Goal: Task Accomplishment & Management: Complete application form

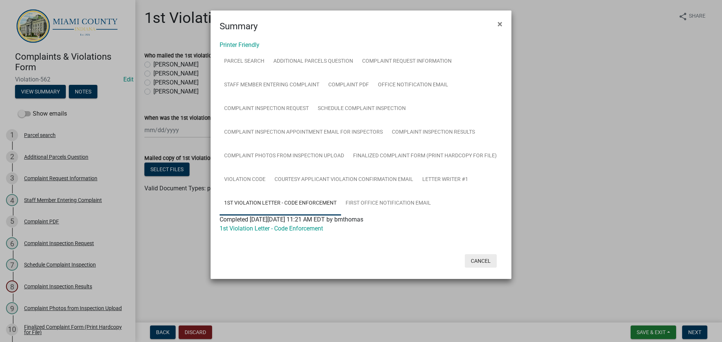
drag, startPoint x: 472, startPoint y: 256, endPoint x: 478, endPoint y: 258, distance: 5.6
click at [473, 256] on button "Cancel" at bounding box center [481, 261] width 32 height 14
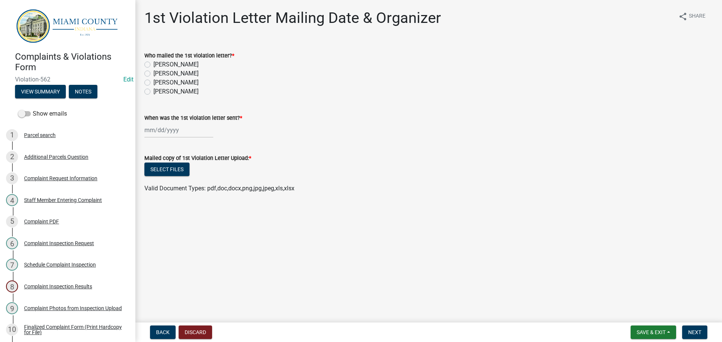
click at [153, 83] on label "[PERSON_NAME]" at bounding box center [175, 82] width 45 height 9
click at [153, 83] on input "[PERSON_NAME]" at bounding box center [155, 80] width 5 height 5
radio input "true"
click at [159, 140] on wm-data-entity-input "When was the 1st violation letter sent? *" at bounding box center [428, 124] width 568 height 42
select select "9"
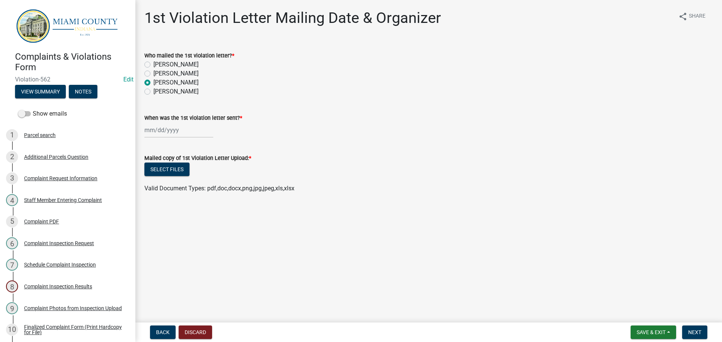
select select "2025"
click at [163, 130] on div "[PERSON_NAME] Feb Mar Apr [PERSON_NAME][DATE] Oct Nov [DATE] 1526 1527 1528 152…" at bounding box center [178, 130] width 69 height 15
click at [154, 181] on div "8" at bounding box center [152, 182] width 12 height 12
type input "[DATE]"
click at [171, 169] on button "Select files" at bounding box center [166, 170] width 45 height 14
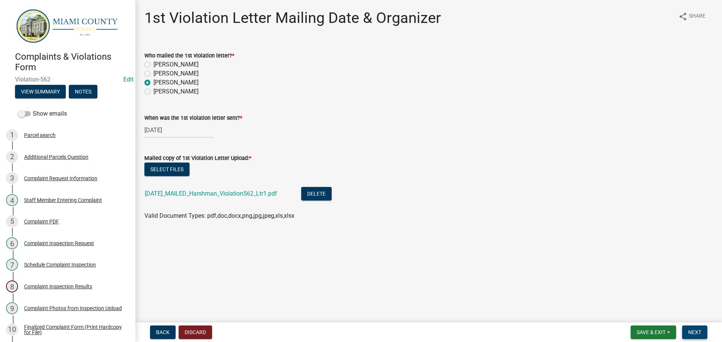
click at [696, 331] on span "Next" at bounding box center [694, 333] width 13 height 6
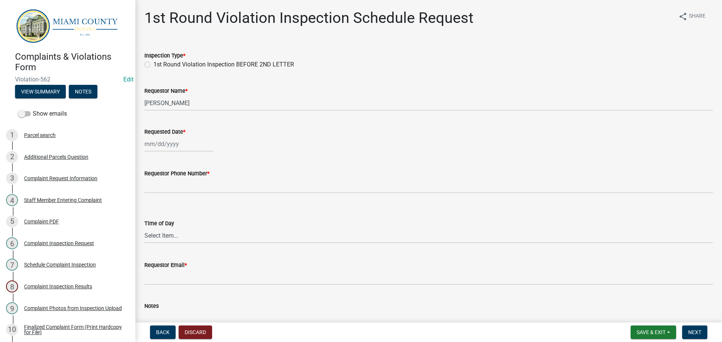
click at [153, 62] on label "1st Round Violation Inspection BEFORE 2ND LETTER" at bounding box center [223, 64] width 141 height 9
click at [153, 62] on input "1st Round Violation Inspection BEFORE 2ND LETTER" at bounding box center [155, 62] width 5 height 5
radio input "true"
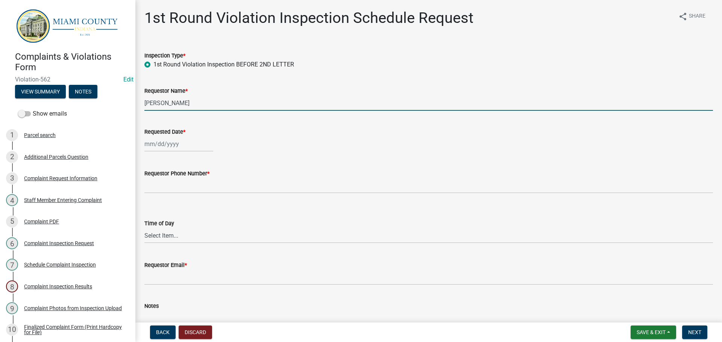
drag, startPoint x: 196, startPoint y: 104, endPoint x: 139, endPoint y: 110, distance: 56.7
click at [139, 110] on div "Requestor Name * [PERSON_NAME]" at bounding box center [429, 93] width 580 height 35
type input "[PERSON_NAME] & [PERSON_NAME]"
click at [171, 142] on div at bounding box center [178, 143] width 69 height 15
select select "9"
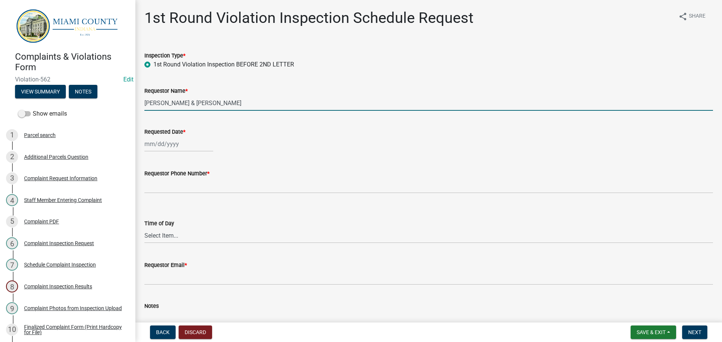
select select "2025"
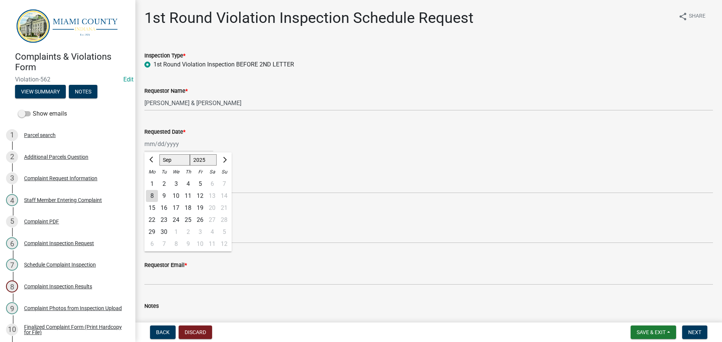
click at [203, 207] on div "19" at bounding box center [200, 208] width 12 height 12
type input "[DATE]"
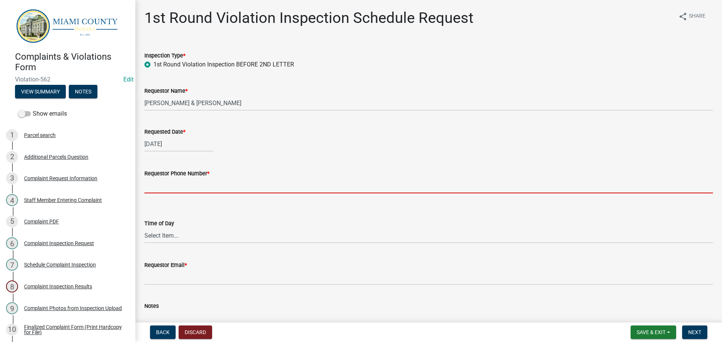
click at [195, 185] on input "Requestor Phone Number *" at bounding box center [428, 185] width 568 height 15
type input "000-000-0000"
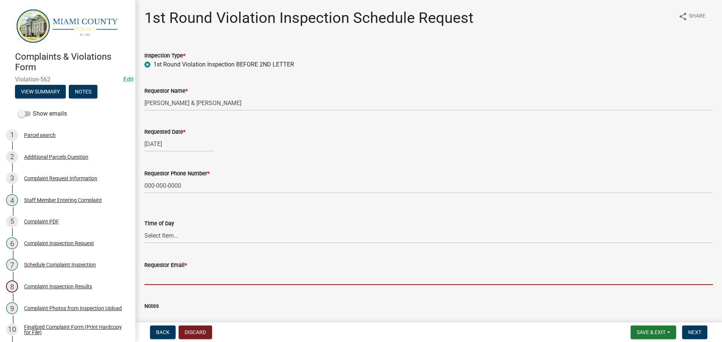
click at [170, 277] on input "Requestor Email *" at bounding box center [428, 277] width 568 height 15
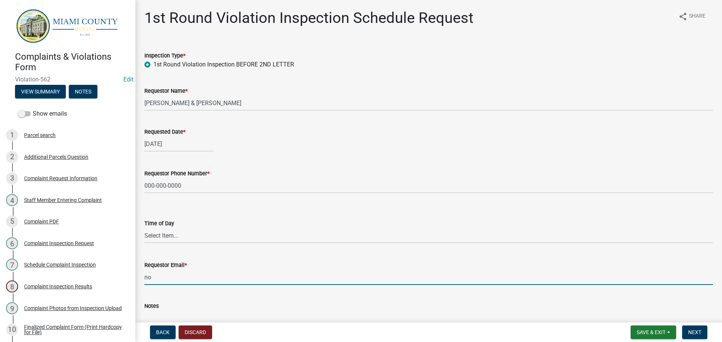
type input "[EMAIL_ADDRESS][DOMAIN_NAME]"
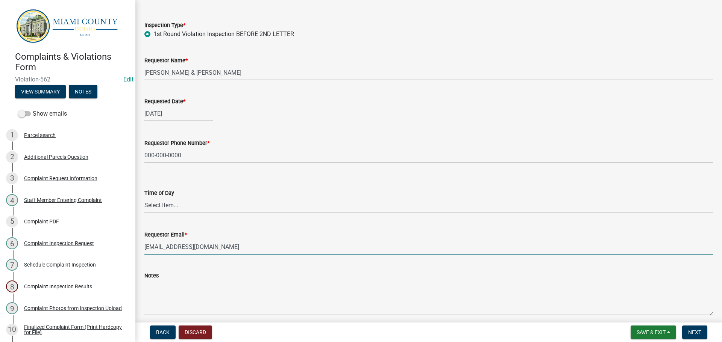
scroll to position [62, 0]
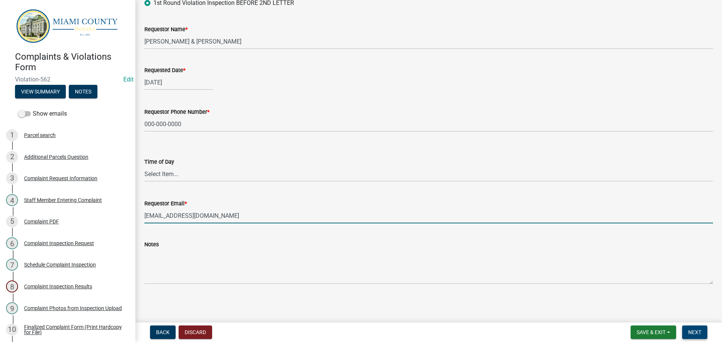
click at [692, 327] on button "Next" at bounding box center [694, 333] width 25 height 14
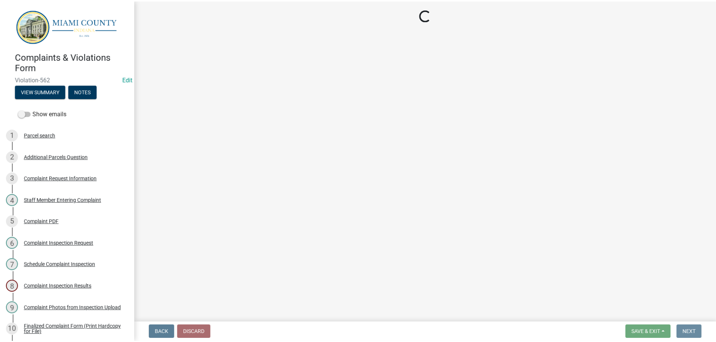
scroll to position [0, 0]
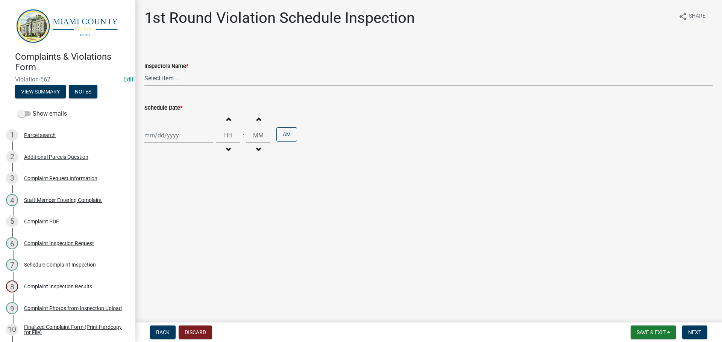
drag, startPoint x: 177, startPoint y: 74, endPoint x: 176, endPoint y: 86, distance: 11.7
click at [177, 74] on select "Select Item... bmthomas ([PERSON_NAME]) croser ([PERSON_NAME]) [PERSON_NAME] ([…" at bounding box center [428, 78] width 568 height 15
select select "0324ce59-dc13-463c-88f6-21718b6e040a"
click at [144, 71] on select "Select Item... bmthomas ([PERSON_NAME]) croser ([PERSON_NAME]) [PERSON_NAME] ([…" at bounding box center [428, 78] width 568 height 15
click at [170, 137] on div at bounding box center [178, 135] width 69 height 15
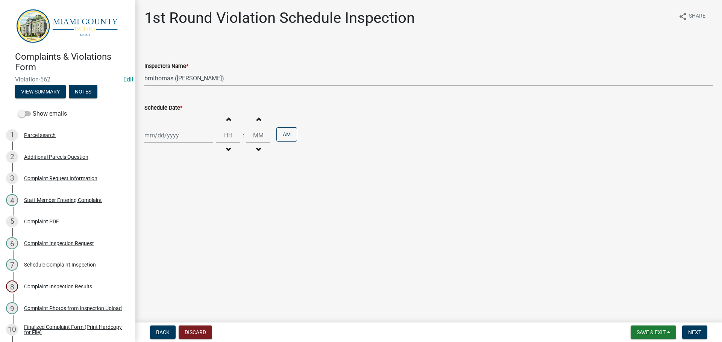
select select "9"
select select "2025"
click at [199, 201] on div "19" at bounding box center [200, 200] width 12 height 12
type input "[DATE]"
click at [693, 330] on span "Next" at bounding box center [694, 333] width 13 height 6
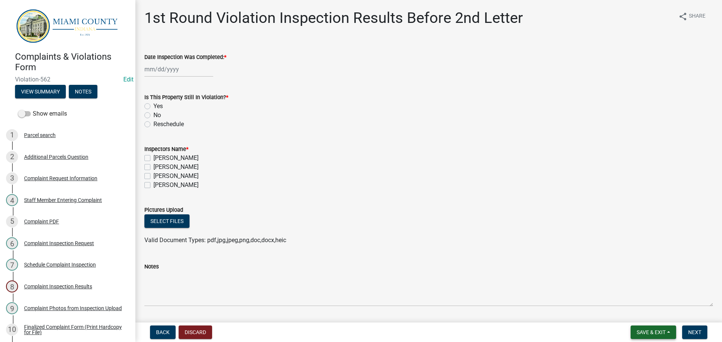
click at [666, 336] on button "Save & Exit" at bounding box center [652, 333] width 45 height 14
click at [642, 313] on button "Save & Exit" at bounding box center [646, 313] width 60 height 18
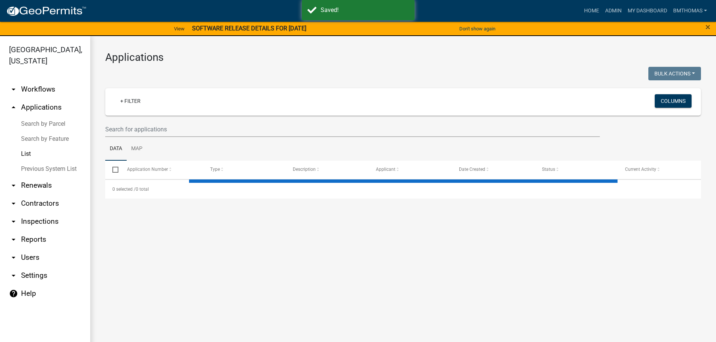
select select "3: 100"
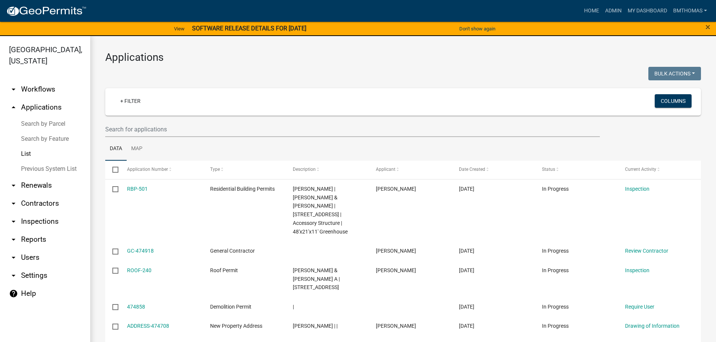
click at [29, 213] on link "arrow_drop_down Inspections" at bounding box center [45, 222] width 90 height 18
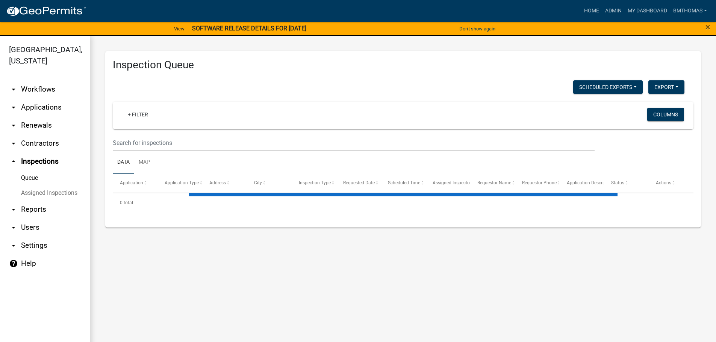
click at [39, 186] on link "Assigned Inspections" at bounding box center [45, 193] width 90 height 15
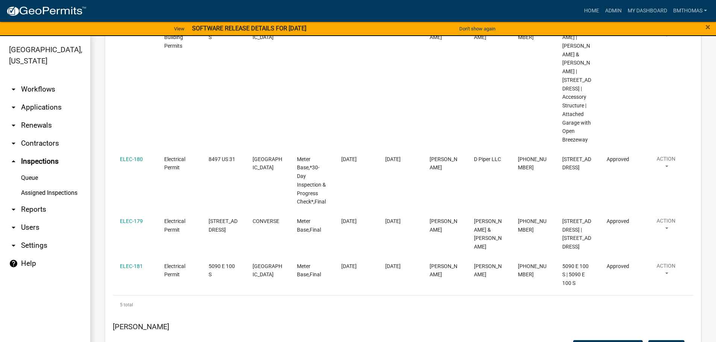
scroll to position [4658, 0]
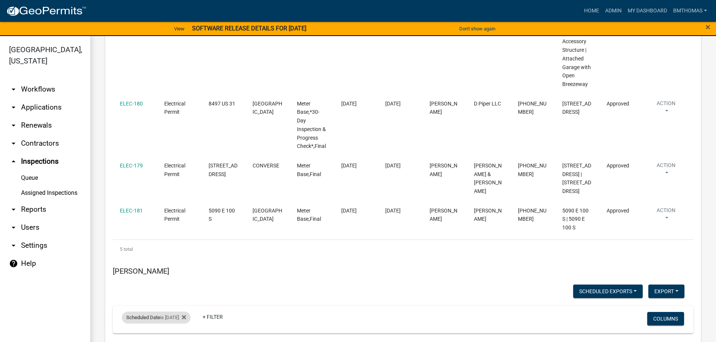
click at [164, 312] on div "Scheduled Date is [DATE]" at bounding box center [156, 318] width 69 height 12
click at [186, 253] on input "[DATE]" at bounding box center [162, 251] width 53 height 15
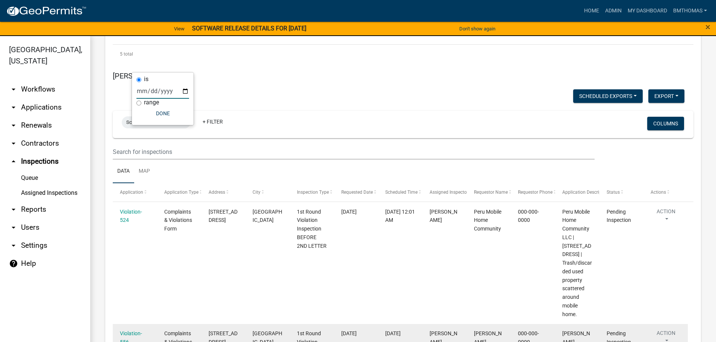
scroll to position [4819, 0]
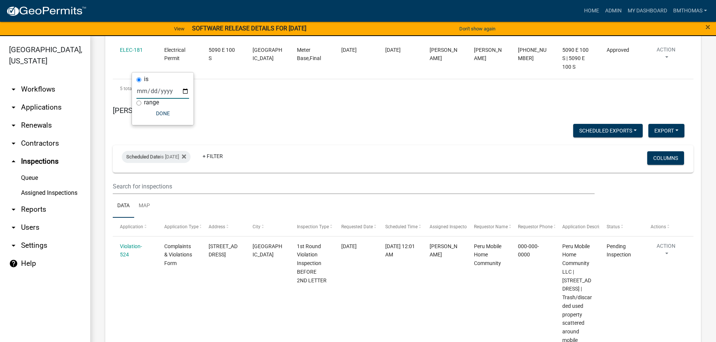
click at [182, 91] on input "[DATE]" at bounding box center [162, 90] width 53 height 15
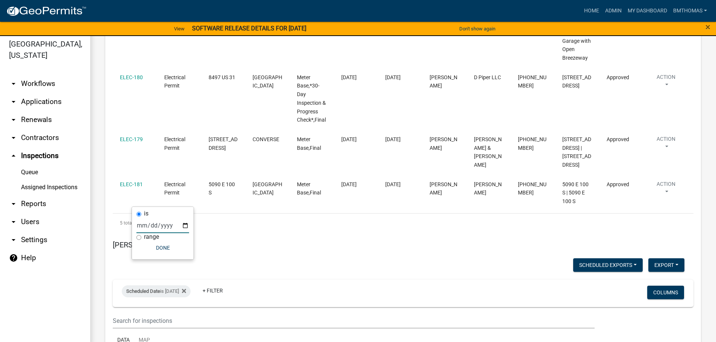
scroll to position [9, 0]
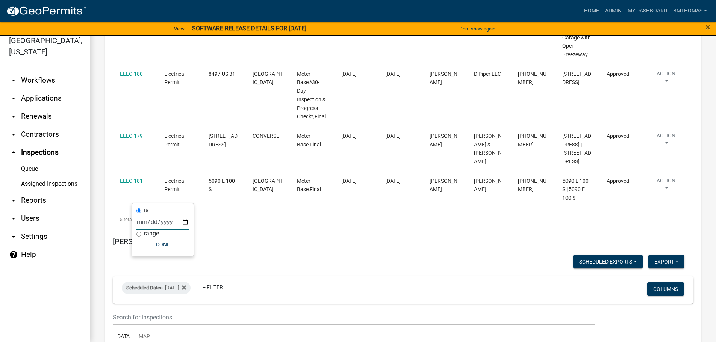
click at [186, 223] on input "[DATE]" at bounding box center [162, 222] width 53 height 15
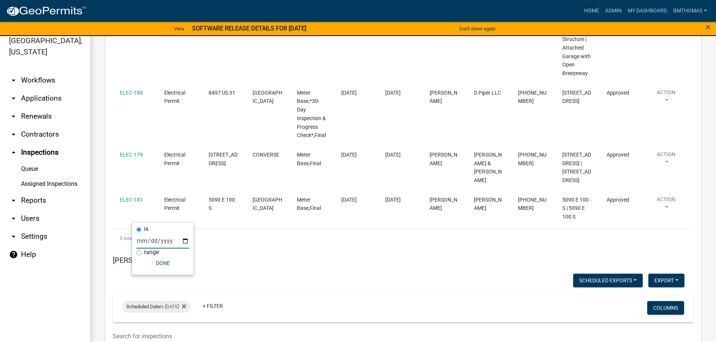
scroll to position [4679, 0]
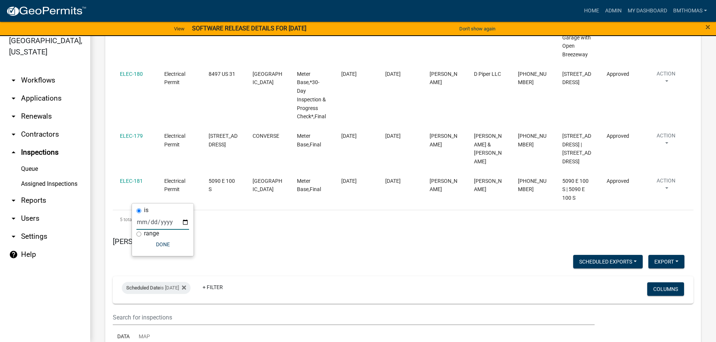
click at [185, 223] on input "[DATE]" at bounding box center [162, 222] width 53 height 15
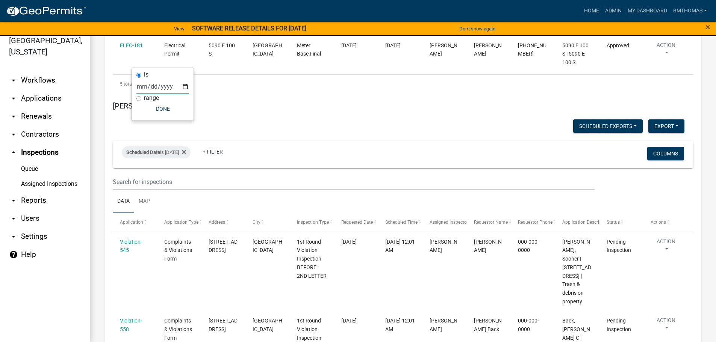
click at [182, 85] on input "[DATE]" at bounding box center [162, 86] width 53 height 15
type input "[DATE]"
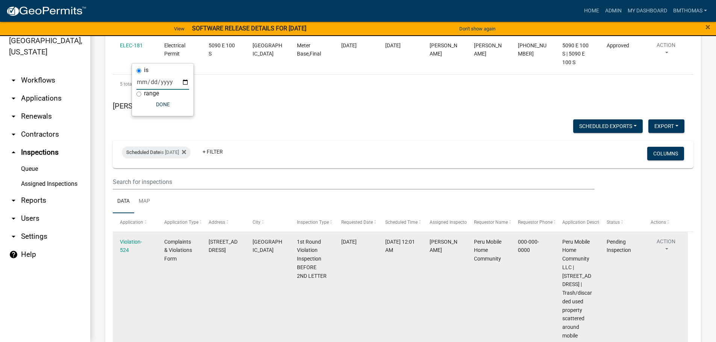
scroll to position [4819, 0]
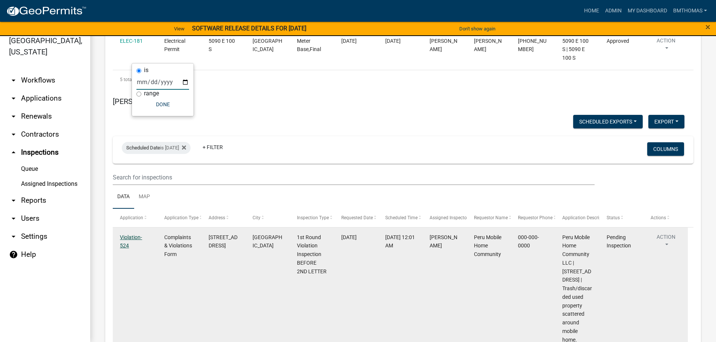
click at [131, 235] on link "Violation-524" at bounding box center [131, 242] width 22 height 15
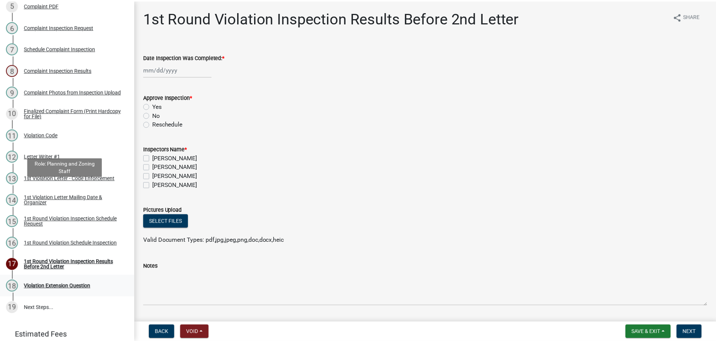
scroll to position [244, 0]
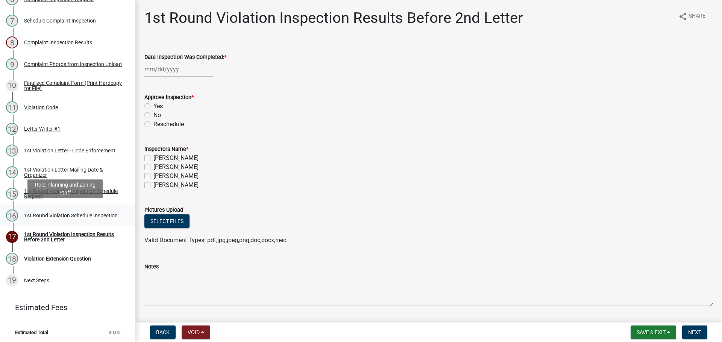
click at [43, 213] on div "1st Round Violation Schedule Inspection" at bounding box center [71, 215] width 94 height 5
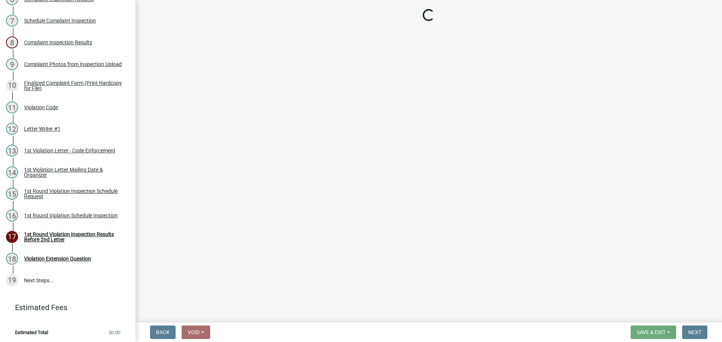
select select "0324ce59-dc13-463c-88f6-21718b6e040a"
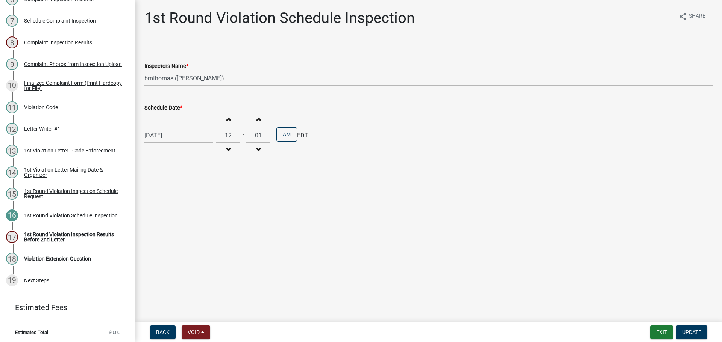
click at [170, 139] on div "[DATE]" at bounding box center [178, 135] width 69 height 15
select select "9"
select select "2025"
click at [203, 188] on div "12" at bounding box center [200, 188] width 12 height 12
type input "[DATE]"
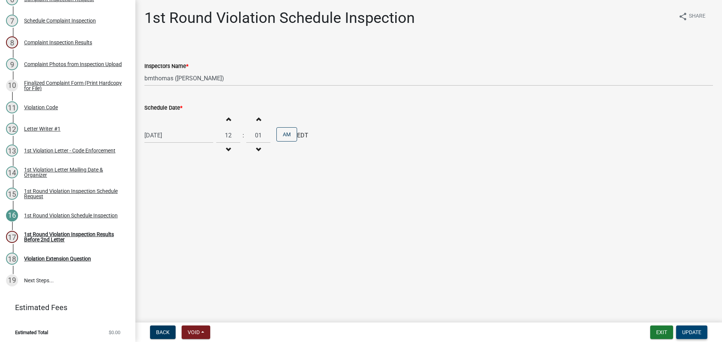
click at [680, 329] on button "Update" at bounding box center [691, 333] width 31 height 14
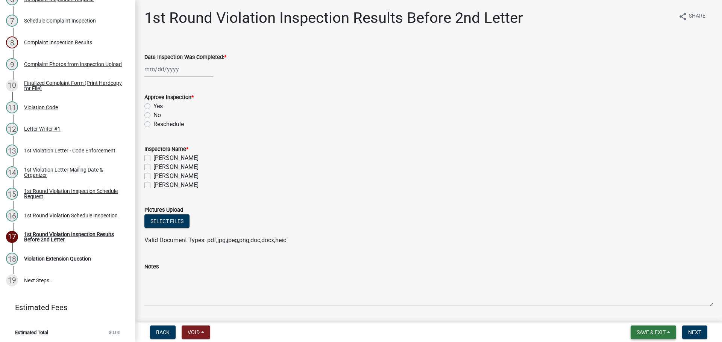
click at [646, 333] on span "Save & Exit" at bounding box center [650, 333] width 29 height 6
click at [623, 310] on button "Save & Exit" at bounding box center [646, 313] width 60 height 18
